Goal: Find specific page/section: Find specific page/section

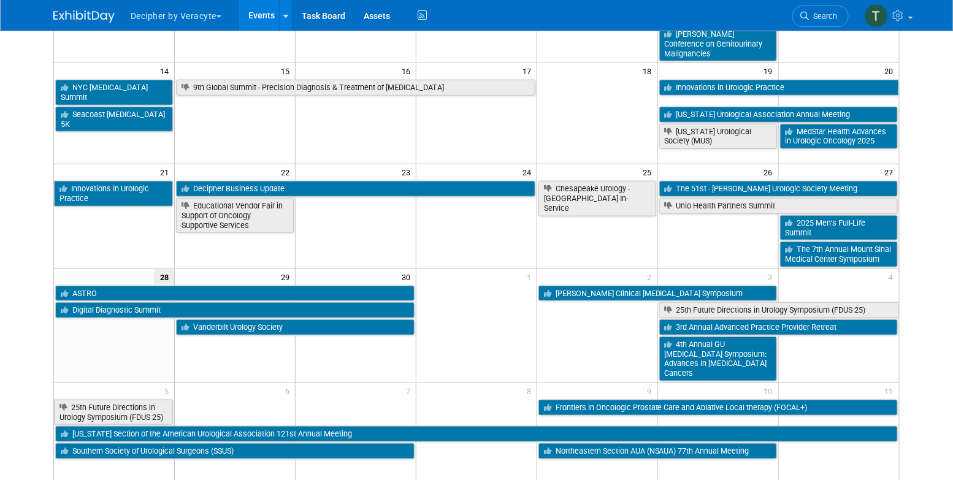
scroll to position [301, 0]
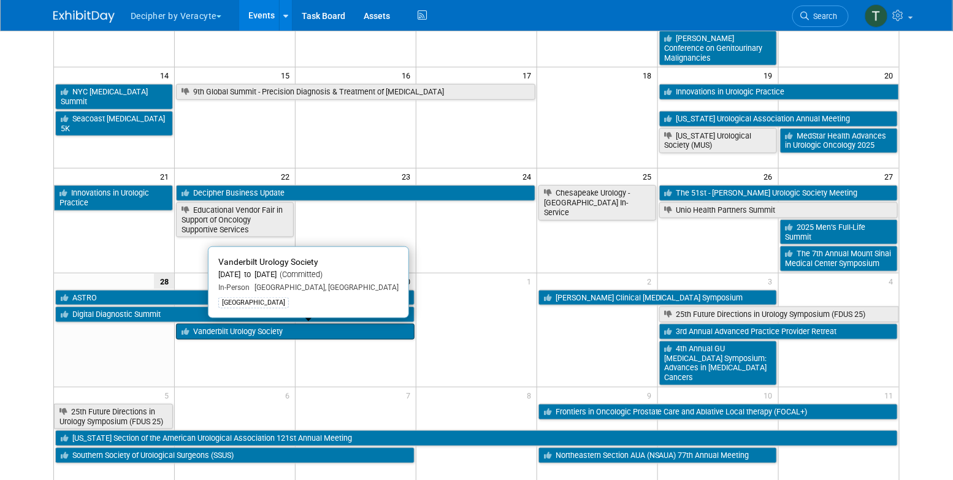
click at [222, 329] on link "Vanderbilt Urology Society" at bounding box center [295, 332] width 238 height 16
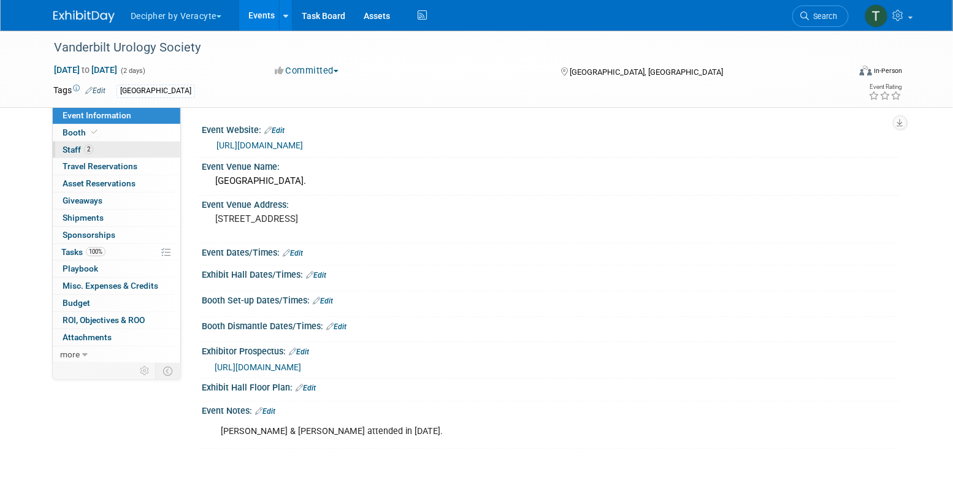
click at [146, 151] on link "2 Staff 2" at bounding box center [117, 150] width 128 height 17
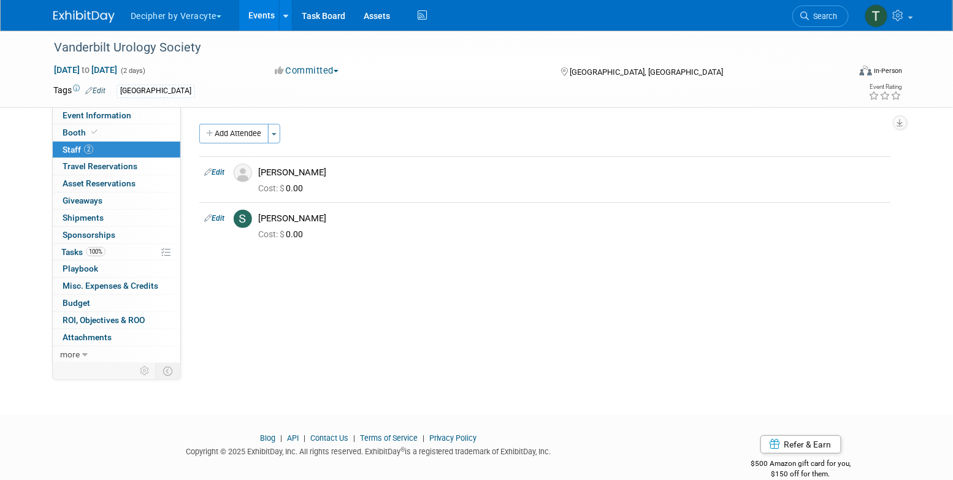
click at [262, 17] on link "Events" at bounding box center [261, 15] width 45 height 31
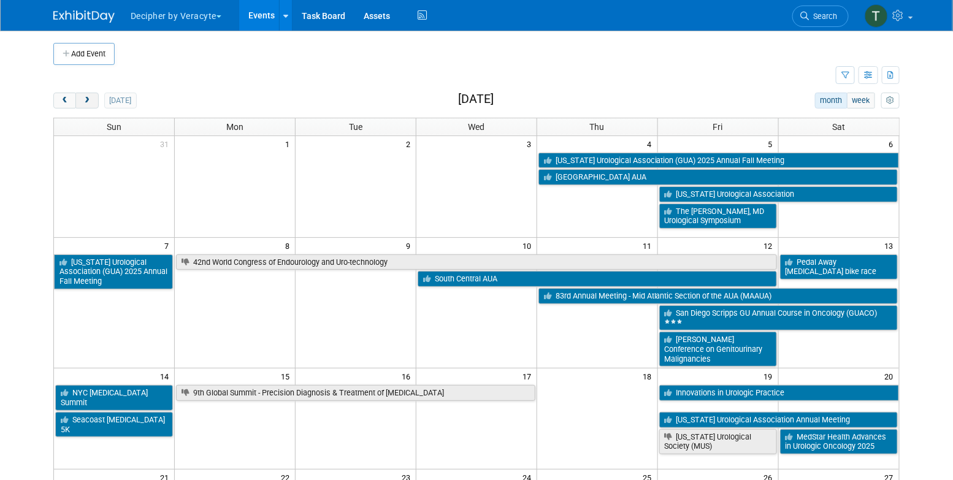
click at [91, 100] on span "next" at bounding box center [86, 101] width 9 height 8
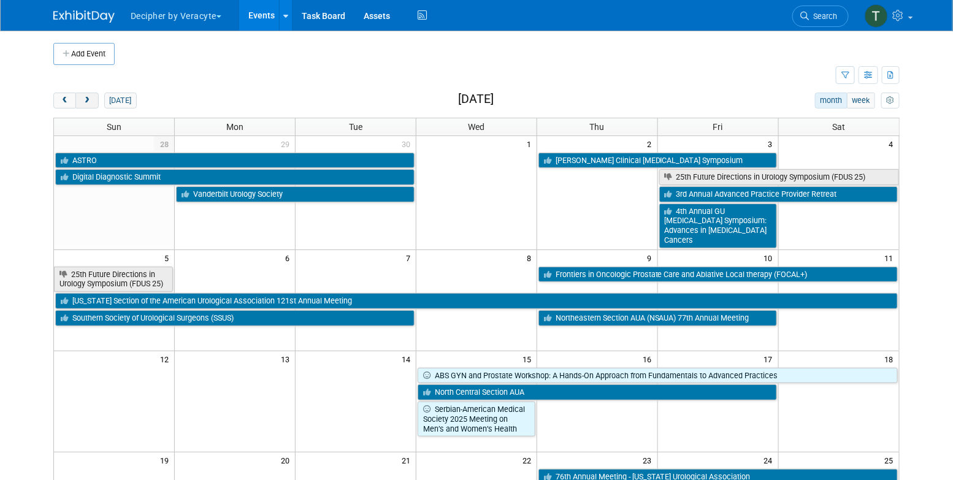
click at [91, 100] on span "next" at bounding box center [86, 101] width 9 height 8
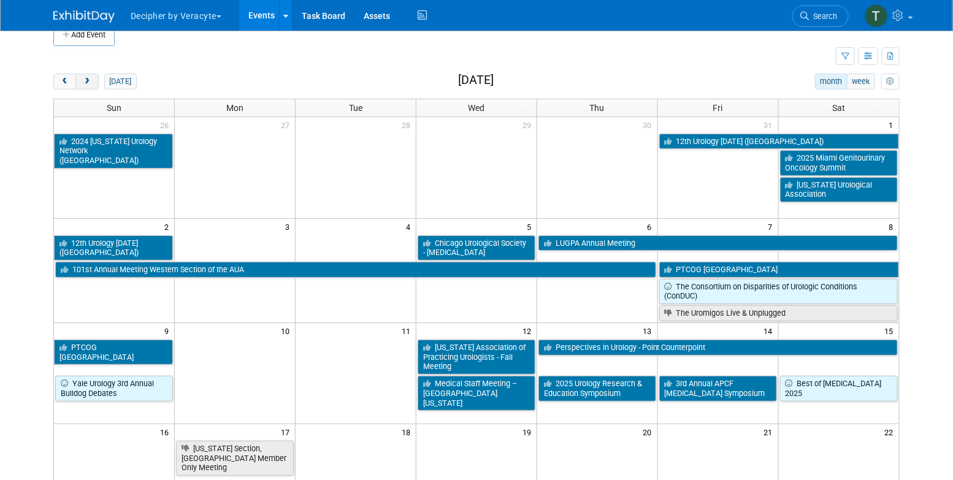
scroll to position [6, 0]
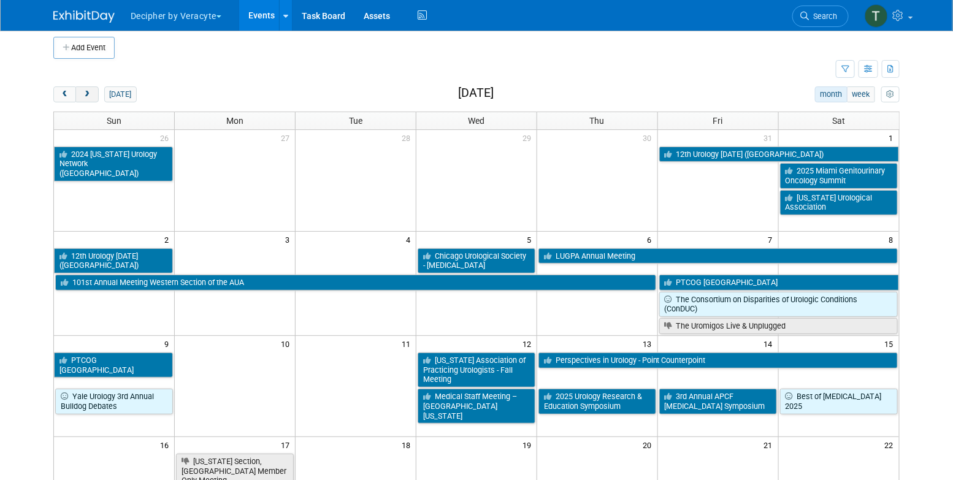
click at [91, 100] on button "next" at bounding box center [86, 94] width 23 height 16
